Goal: Task Accomplishment & Management: Complete application form

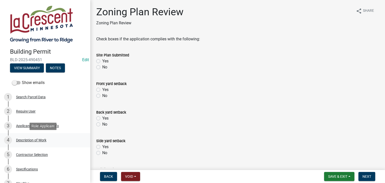
click at [31, 138] on div "Description of Work" at bounding box center [31, 140] width 30 height 4
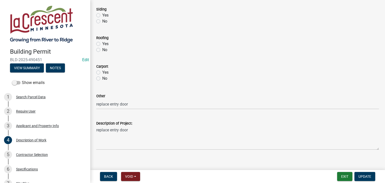
scroll to position [250, 0]
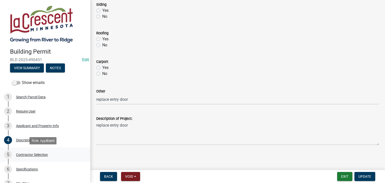
click at [39, 154] on div "Contractor Selection" at bounding box center [32, 155] width 32 height 4
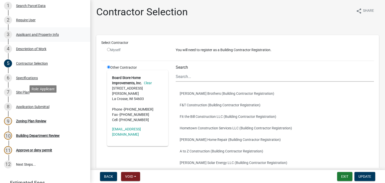
scroll to position [100, 0]
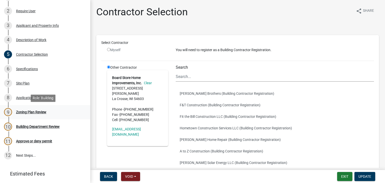
click at [36, 113] on div "Zoning Plan Review" at bounding box center [31, 112] width 30 height 4
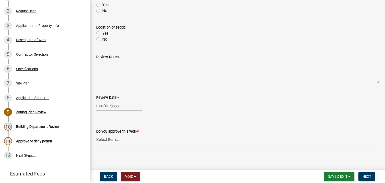
scroll to position [228, 0]
click at [119, 104] on div at bounding box center [119, 105] width 46 height 10
select select "10"
select select "2025"
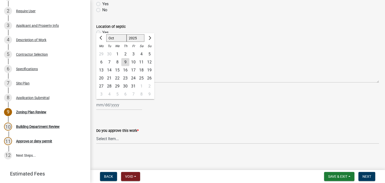
click at [123, 62] on div "9" at bounding box center [125, 62] width 8 height 8
type input "[DATE]"
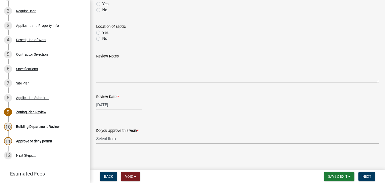
click at [109, 137] on select "Select Item... Yes No" at bounding box center [237, 138] width 283 height 10
click at [96, 133] on select "Select Item... Yes No" at bounding box center [237, 138] width 283 height 10
select select "90a60f2d-528c-4c9a-9c39-f00b3f6598b9"
click at [370, 176] on span "Next" at bounding box center [366, 176] width 9 height 4
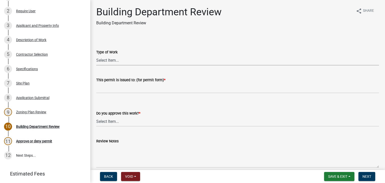
click at [109, 60] on select "Select Item... Roofing Siding Deck Other" at bounding box center [237, 60] width 283 height 10
click at [96, 55] on select "Select Item... Roofing Siding Deck Other" at bounding box center [237, 60] width 283 height 10
select select "bbf8997e-a289-4d03-8bd2-4f168381adc4"
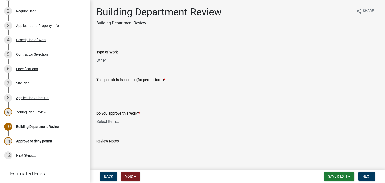
click at [106, 85] on input "This permit is issued to: (for permit form) *" at bounding box center [237, 88] width 283 height 10
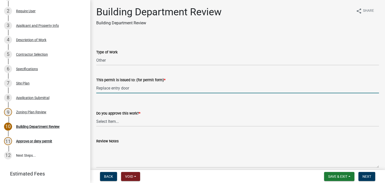
type input "Replace entry door"
click at [107, 121] on select "Select Item... Yes No" at bounding box center [237, 121] width 283 height 10
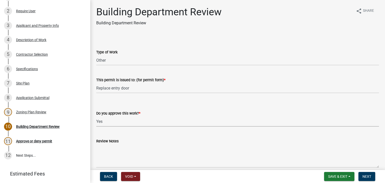
click at [96, 116] on select "Select Item... Yes No" at bounding box center [237, 121] width 283 height 10
select select "689549b3-38a5-47de-8a89-287a50612ed0"
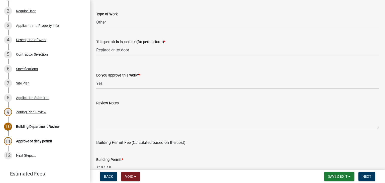
scroll to position [50, 0]
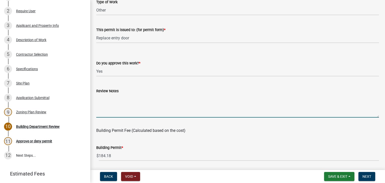
click at [126, 108] on textarea "Review Notes" at bounding box center [237, 106] width 283 height 24
type textarea "Call for inspection"
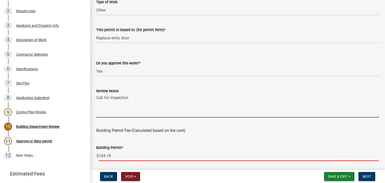
click at [120, 155] on input "184.18" at bounding box center [239, 156] width 280 height 10
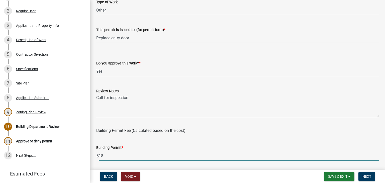
type input "1"
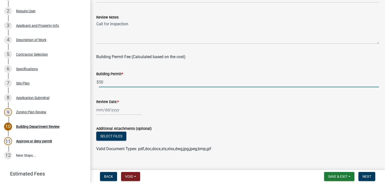
scroll to position [132, 0]
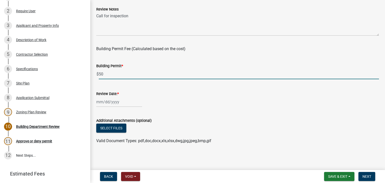
type input "50"
click at [120, 101] on div at bounding box center [119, 102] width 46 height 10
select select "10"
select select "2025"
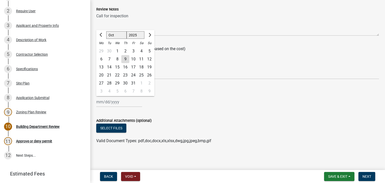
click at [128, 59] on div "9" at bounding box center [125, 59] width 8 height 8
type input "[DATE]"
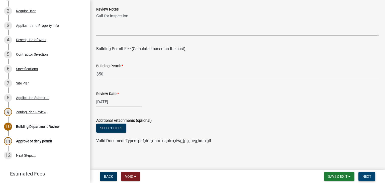
click at [367, 175] on span "Next" at bounding box center [366, 176] width 9 height 4
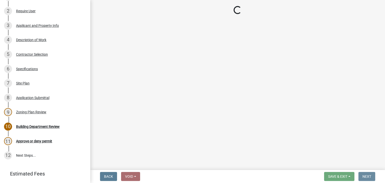
scroll to position [0, 0]
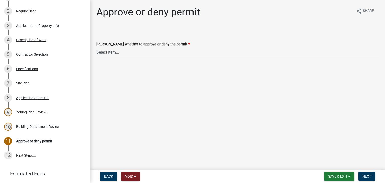
click at [99, 52] on select "Select Item... Approve Deny" at bounding box center [237, 52] width 283 height 10
click at [96, 47] on select "Select Item... Approve Deny" at bounding box center [237, 52] width 283 height 10
select select "d6055423-832b-4dbf-8b87-0bb94d1ae5d3"
click at [368, 175] on span "Next" at bounding box center [366, 176] width 9 height 4
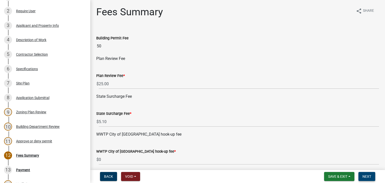
scroll to position [187, 0]
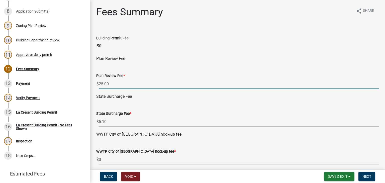
click at [118, 84] on input "25.00" at bounding box center [239, 84] width 280 height 10
type input "2"
type input "0"
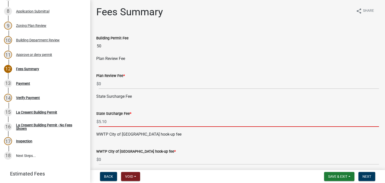
click at [113, 124] on input "5.10" at bounding box center [239, 121] width 280 height 10
type input "5"
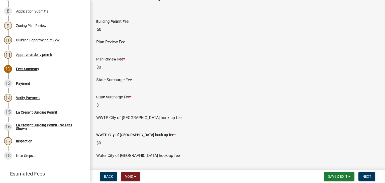
scroll to position [25, 0]
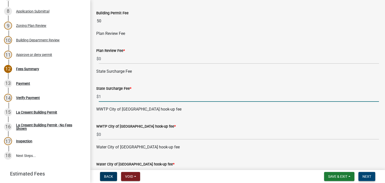
type input "1"
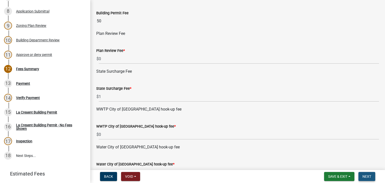
click at [367, 175] on span "Next" at bounding box center [366, 176] width 9 height 4
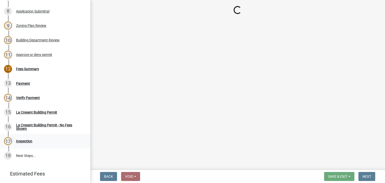
select select "3: 3"
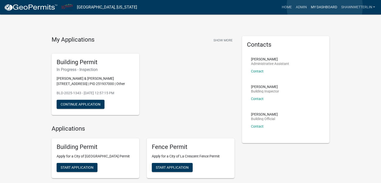
click at [325, 7] on link "My Dashboard" at bounding box center [324, 8] width 30 height 10
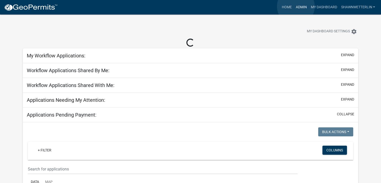
click at [296, 7] on link "Admin" at bounding box center [301, 8] width 15 height 10
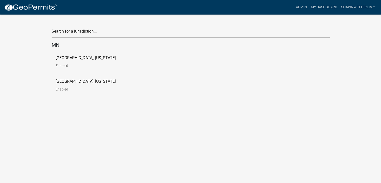
click at [86, 57] on p "City of La Crescent, Minnesota" at bounding box center [86, 58] width 60 height 4
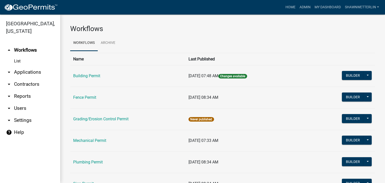
click at [28, 72] on link "arrow_drop_down Applications" at bounding box center [30, 72] width 60 height 12
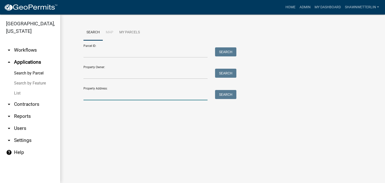
click at [89, 93] on input "Property Address:" at bounding box center [145, 95] width 124 height 10
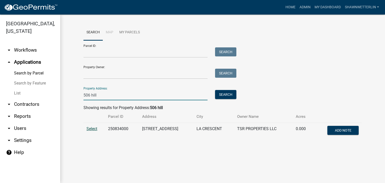
type input "506 hill"
click at [93, 128] on span "Select" at bounding box center [91, 128] width 11 height 5
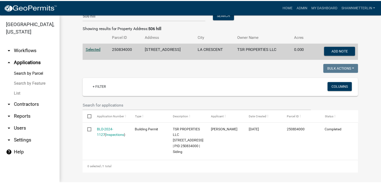
scroll to position [85, 0]
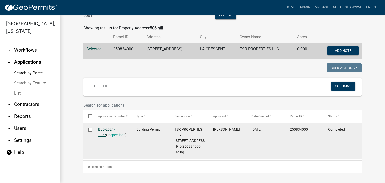
click at [107, 127] on link "BLD-2024-1127" at bounding box center [106, 132] width 17 height 10
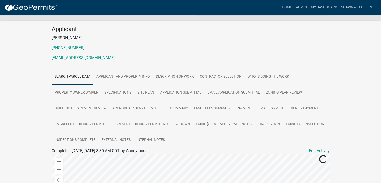
scroll to position [50, 0]
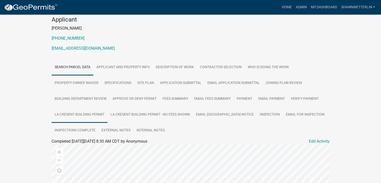
click at [63, 114] on link "La Cresent Building Permit" at bounding box center [80, 115] width 56 height 16
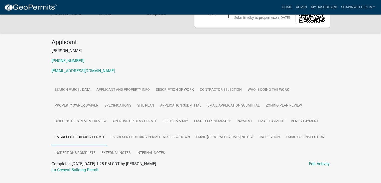
scroll to position [40, 0]
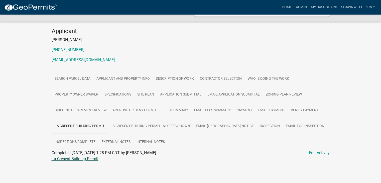
click at [73, 159] on link "La Cresent Building Permit" at bounding box center [75, 158] width 47 height 5
